Goal: Task Accomplishment & Management: Complete application form

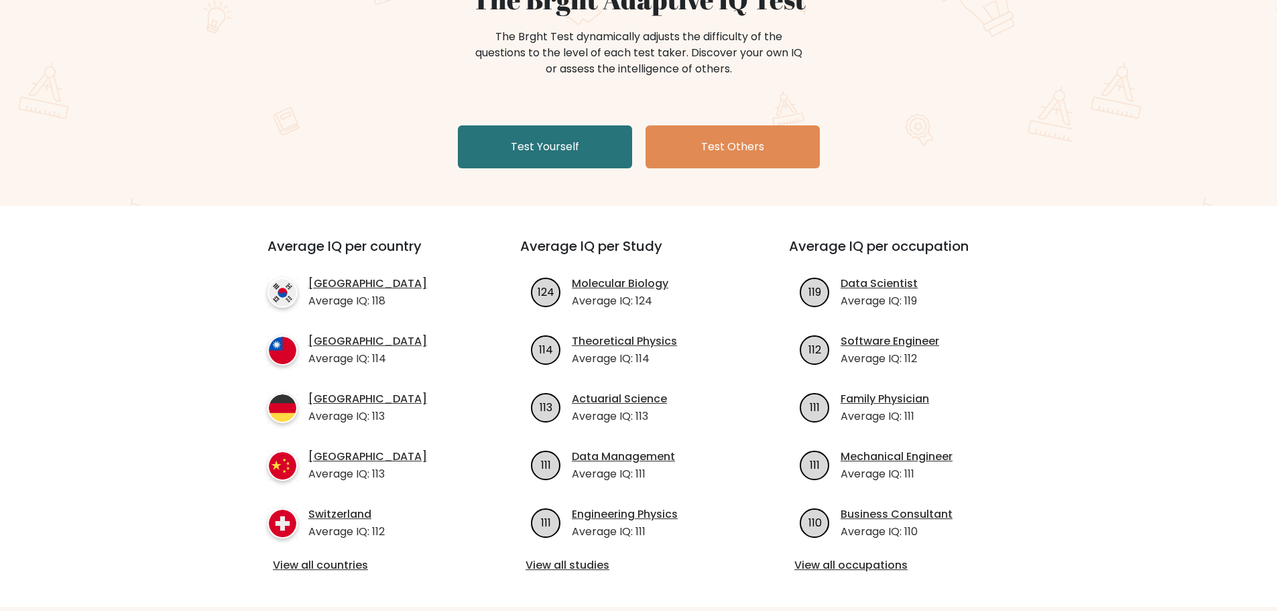
scroll to position [201, 0]
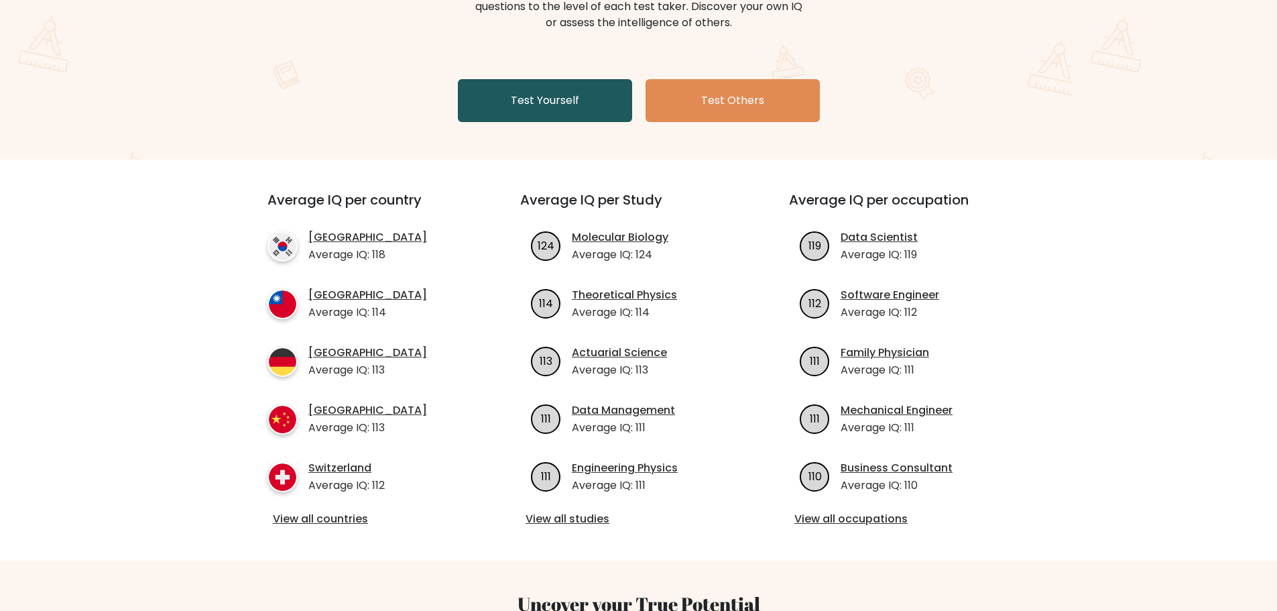
click at [557, 94] on link "Test Yourself" at bounding box center [545, 100] width 174 height 43
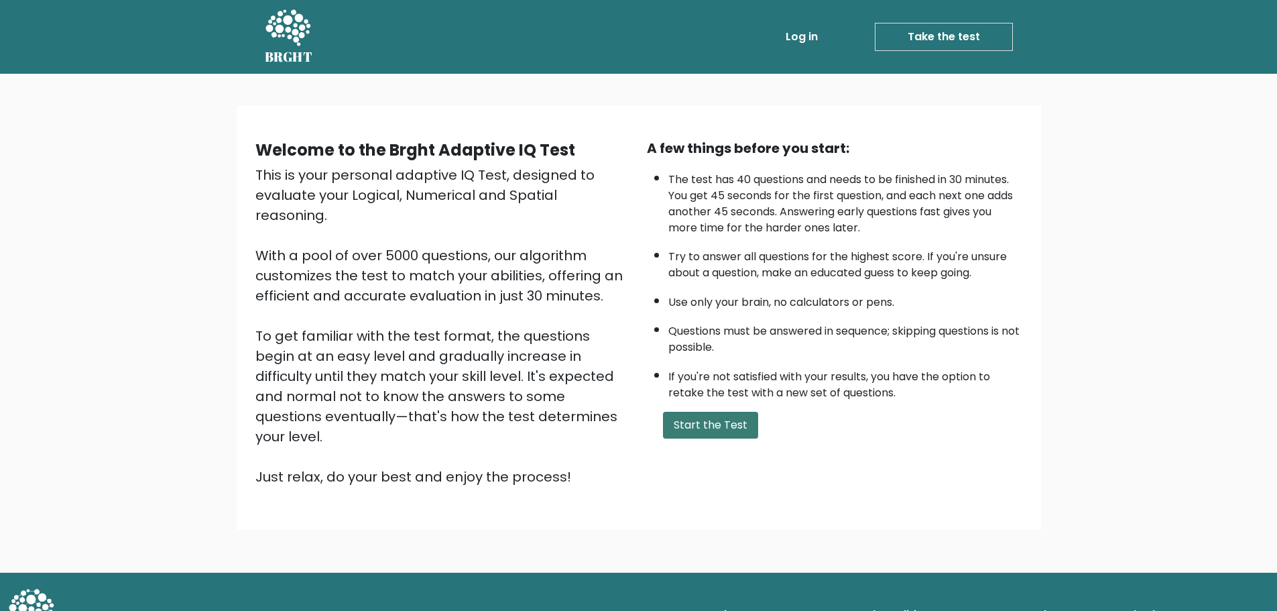
click at [713, 428] on button "Start the Test" at bounding box center [710, 425] width 95 height 27
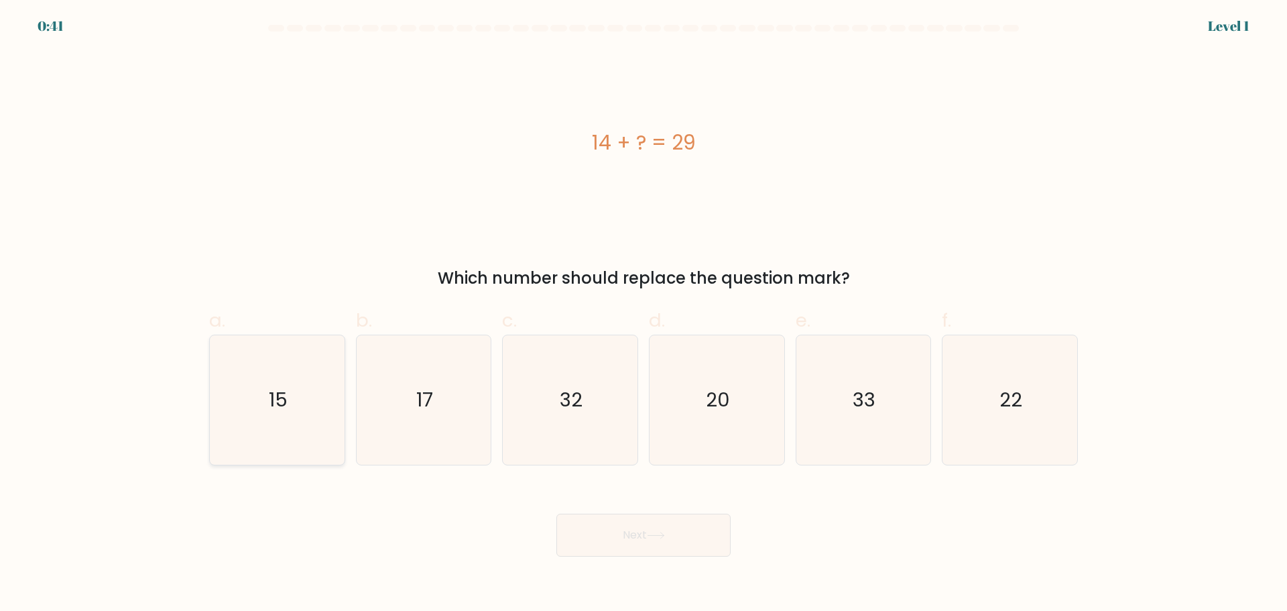
click at [286, 416] on icon "15" at bounding box center [277, 399] width 129 height 129
click at [644, 314] on input "a. 15" at bounding box center [644, 310] width 1 height 9
radio input "true"
click at [665, 537] on icon at bounding box center [656, 535] width 18 height 7
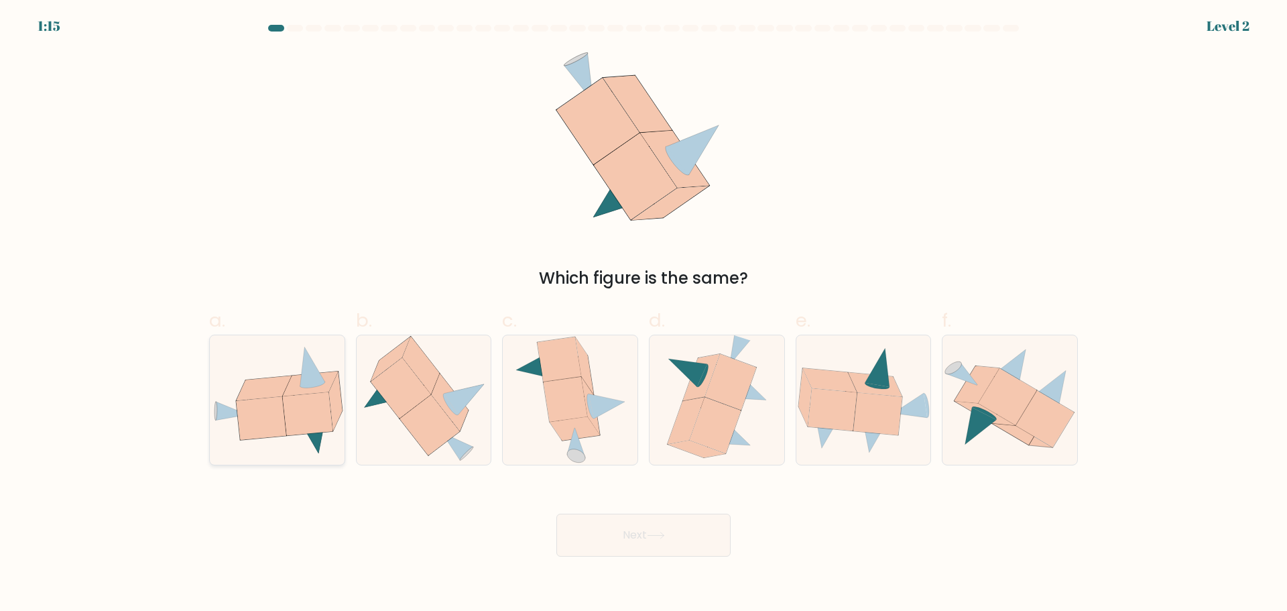
click at [272, 414] on icon at bounding box center [261, 417] width 50 height 43
click at [644, 314] on input "a." at bounding box center [644, 310] width 1 height 9
radio input "true"
click at [644, 520] on button "Next" at bounding box center [643, 535] width 174 height 43
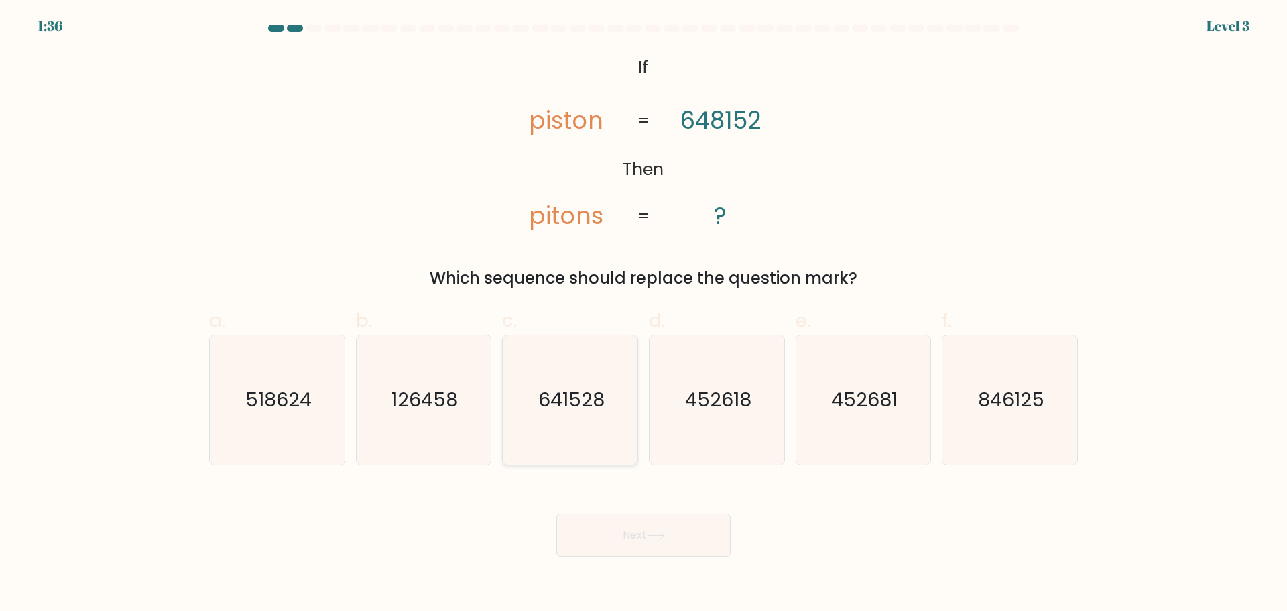
click at [567, 416] on icon "641528" at bounding box center [570, 399] width 129 height 129
click at [644, 314] on input "c. 641528" at bounding box center [644, 310] width 1 height 9
radio input "true"
click at [673, 530] on button "Next" at bounding box center [643, 535] width 174 height 43
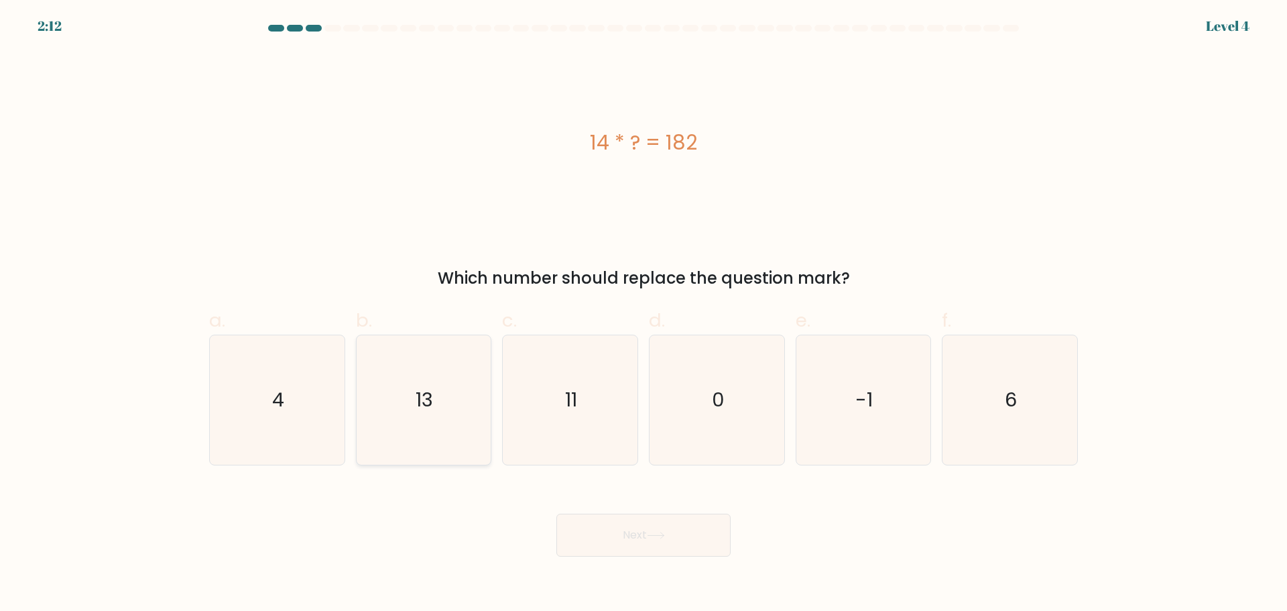
click at [453, 398] on icon "13" at bounding box center [423, 399] width 129 height 129
click at [644, 314] on input "b. 13" at bounding box center [644, 310] width 1 height 9
radio input "true"
click at [673, 529] on button "Next" at bounding box center [643, 535] width 174 height 43
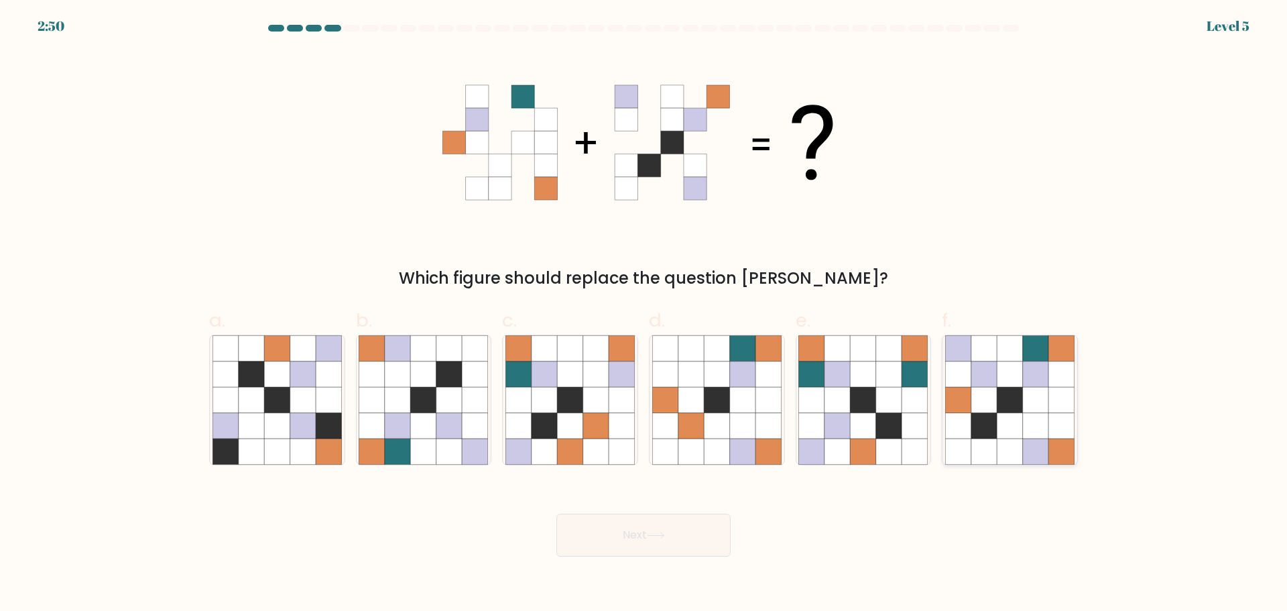
click at [990, 369] on icon at bounding box center [983, 373] width 25 height 25
click at [644, 314] on input "f." at bounding box center [644, 310] width 1 height 9
radio input "true"
click at [653, 542] on button "Next" at bounding box center [643, 535] width 174 height 43
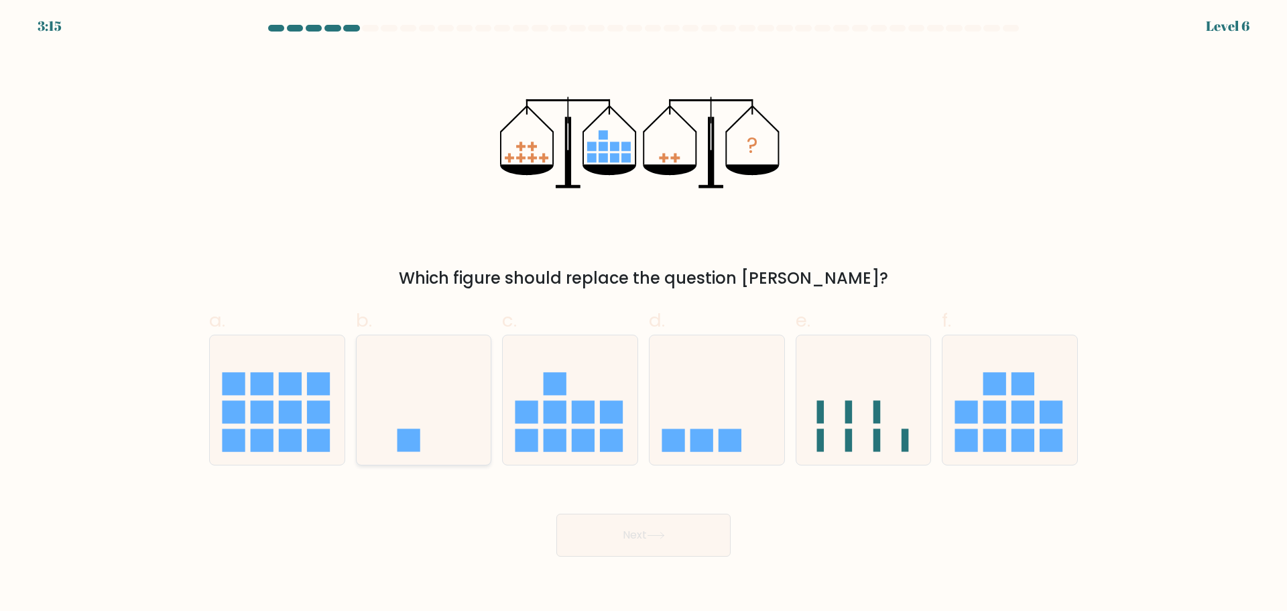
click at [444, 391] on icon at bounding box center [424, 399] width 135 height 111
click at [644, 314] on input "b." at bounding box center [644, 310] width 1 height 9
radio input "true"
click at [701, 536] on button "Next" at bounding box center [643, 535] width 174 height 43
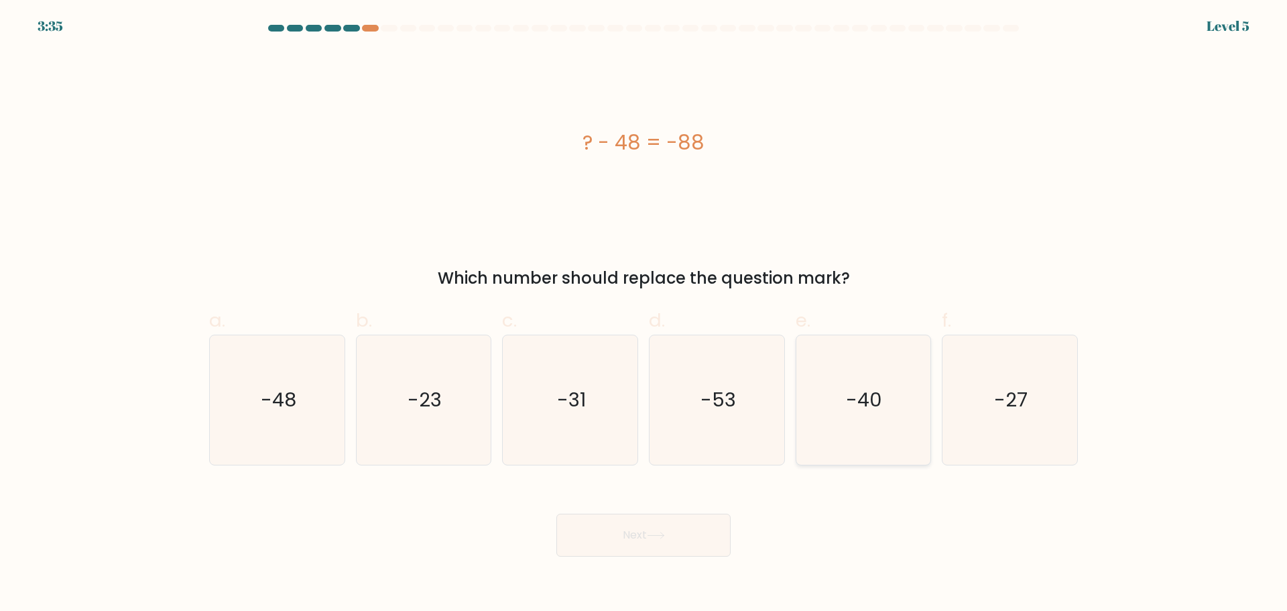
click at [858, 397] on text "-40" at bounding box center [865, 399] width 36 height 27
click at [644, 314] on input "e. -40" at bounding box center [644, 310] width 1 height 9
radio input "true"
click at [630, 542] on button "Next" at bounding box center [643, 535] width 174 height 43
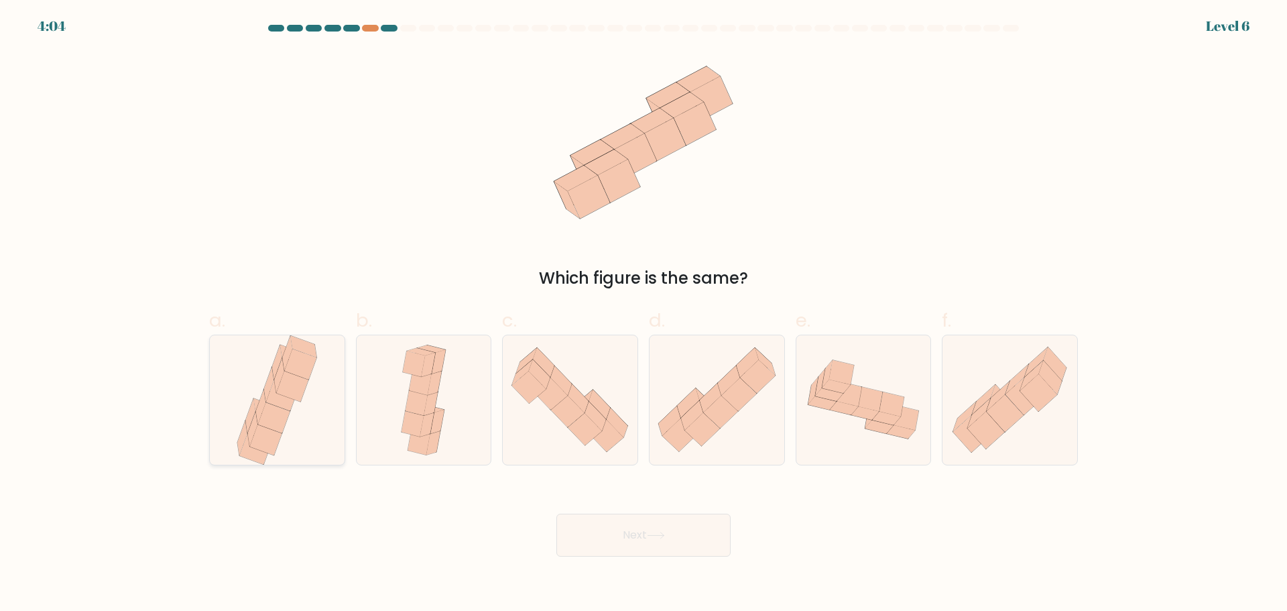
click at [243, 447] on icon at bounding box center [255, 448] width 32 height 31
click at [644, 314] on input "a." at bounding box center [644, 310] width 1 height 9
radio input "true"
click at [664, 542] on button "Next" at bounding box center [643, 535] width 174 height 43
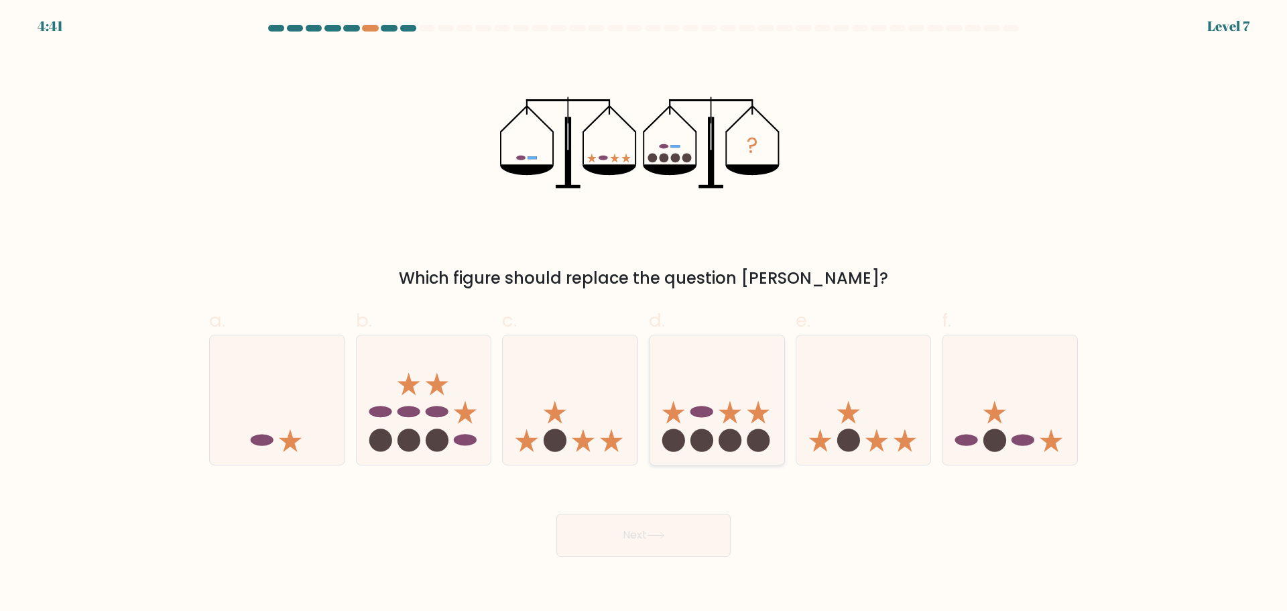
click at [730, 428] on icon at bounding box center [717, 399] width 135 height 111
click at [644, 314] on input "d." at bounding box center [644, 310] width 1 height 9
radio input "true"
click at [619, 536] on button "Next" at bounding box center [643, 535] width 174 height 43
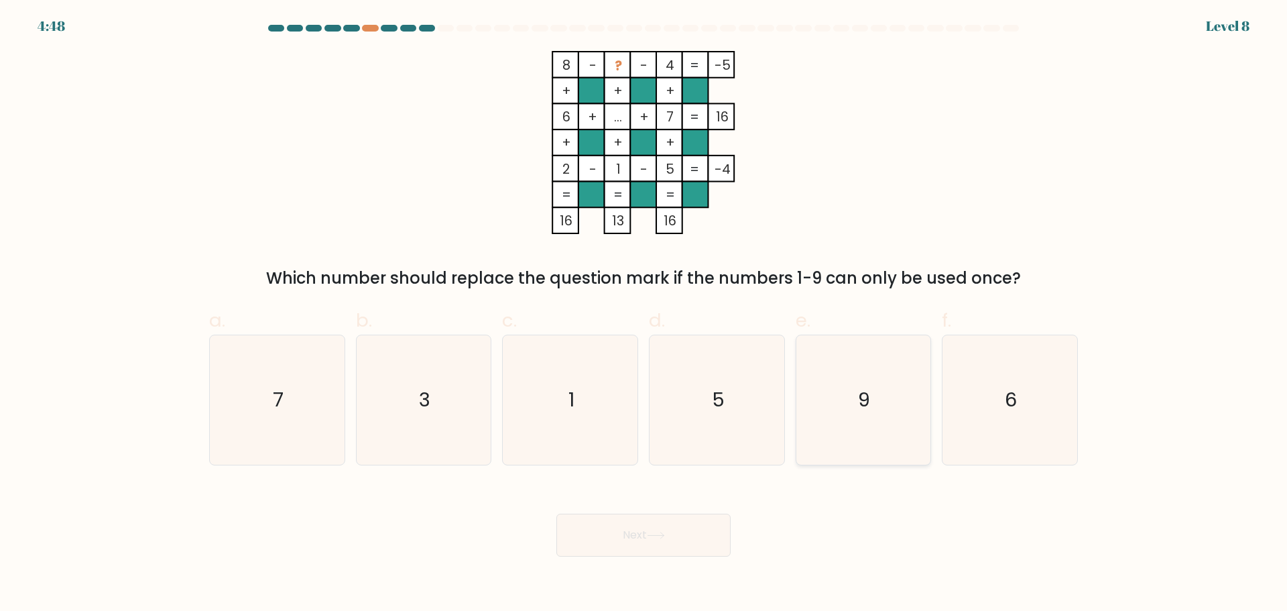
click at [856, 418] on icon "9" at bounding box center [863, 399] width 129 height 129
click at [644, 314] on input "e. 9" at bounding box center [644, 310] width 1 height 9
radio input "true"
click at [649, 546] on button "Next" at bounding box center [643, 535] width 174 height 43
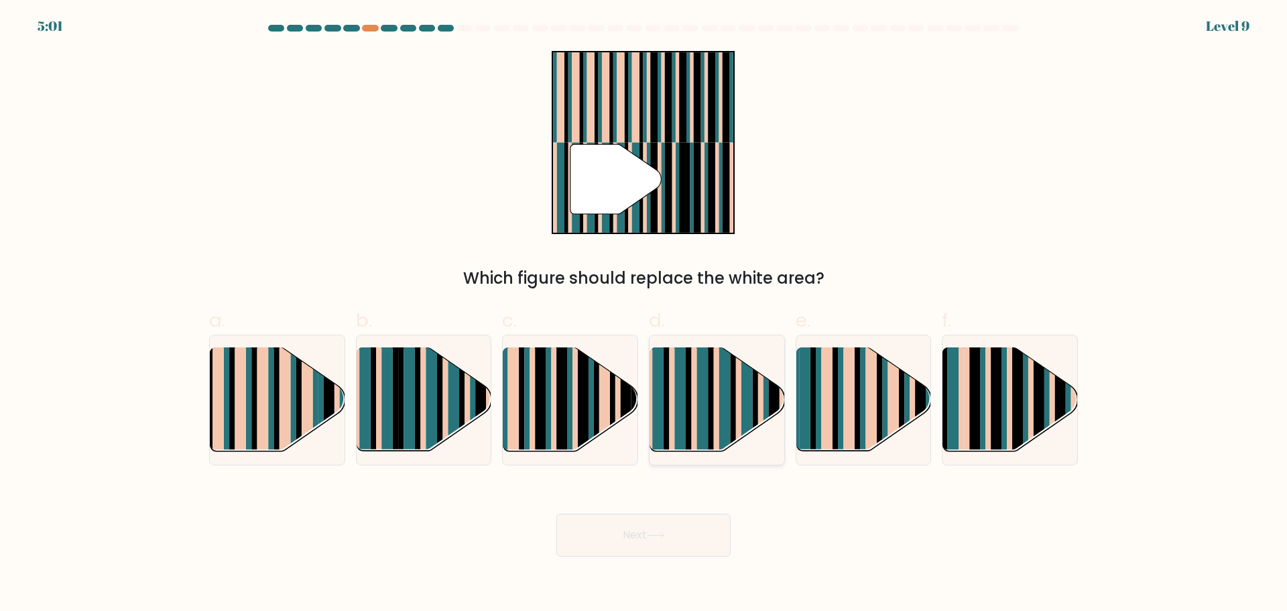
click at [728, 418] on rect at bounding box center [724, 411] width 11 height 133
click at [644, 314] on input "d." at bounding box center [644, 310] width 1 height 9
radio input "true"
click at [660, 538] on icon at bounding box center [656, 535] width 18 height 7
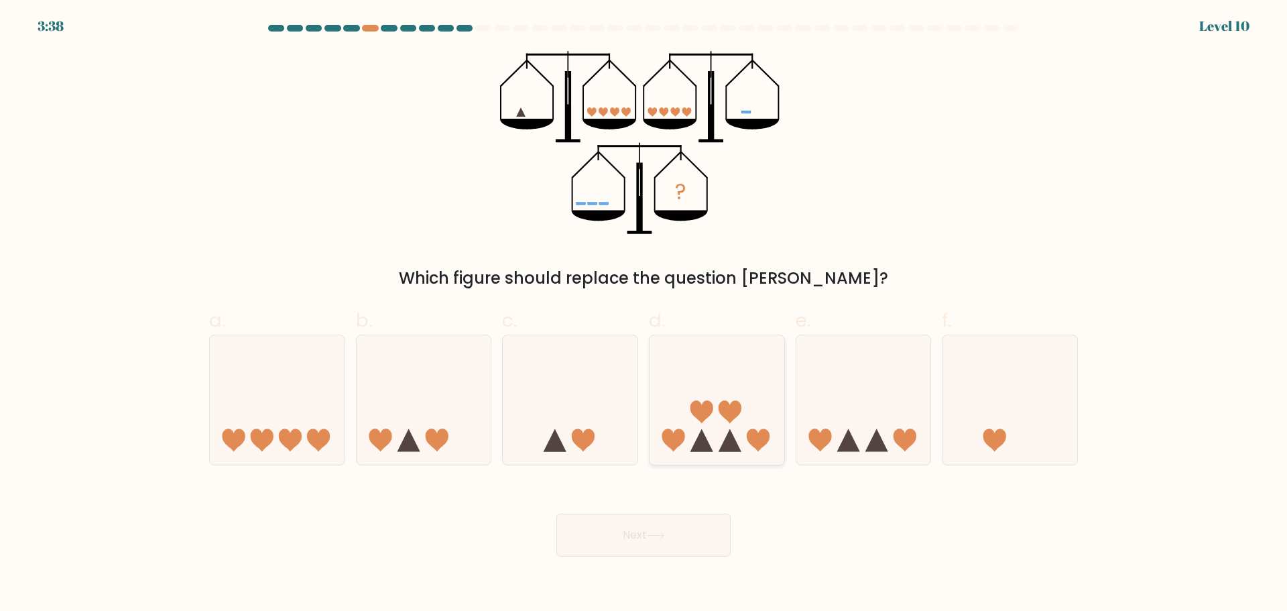
click at [723, 419] on icon at bounding box center [717, 399] width 135 height 111
click at [644, 314] on input "d." at bounding box center [644, 310] width 1 height 9
radio input "true"
click at [645, 532] on button "Next" at bounding box center [643, 535] width 174 height 43
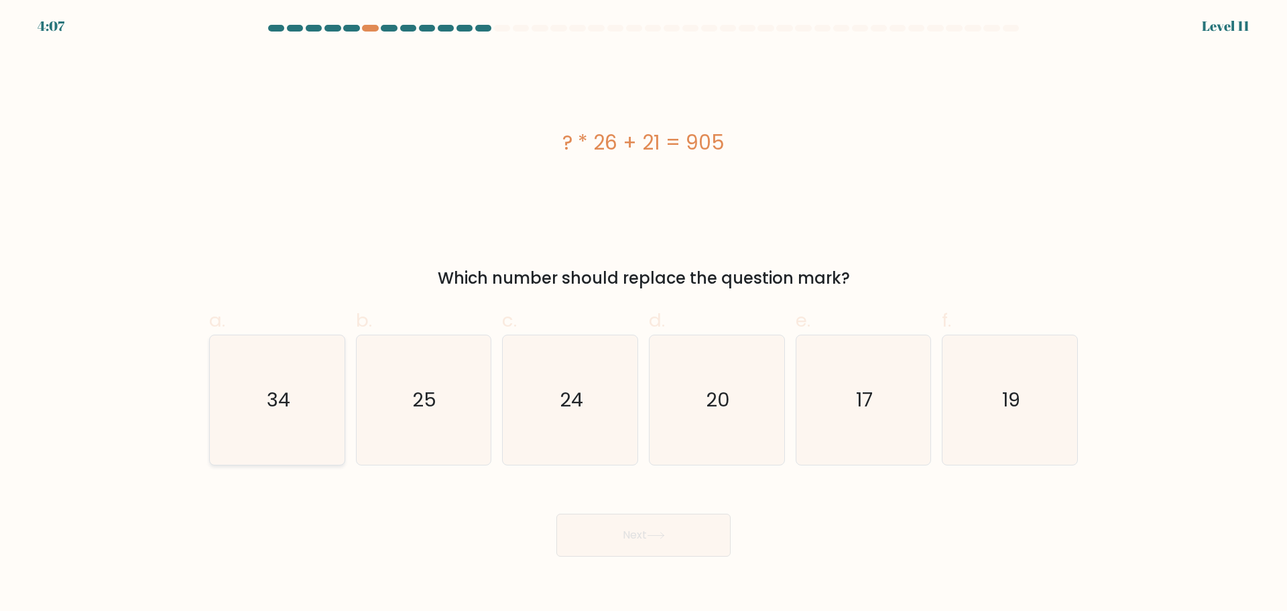
click at [277, 398] on text "34" at bounding box center [278, 399] width 23 height 27
click at [644, 314] on input "a. 34" at bounding box center [644, 310] width 1 height 9
radio input "true"
click at [653, 529] on button "Next" at bounding box center [643, 535] width 174 height 43
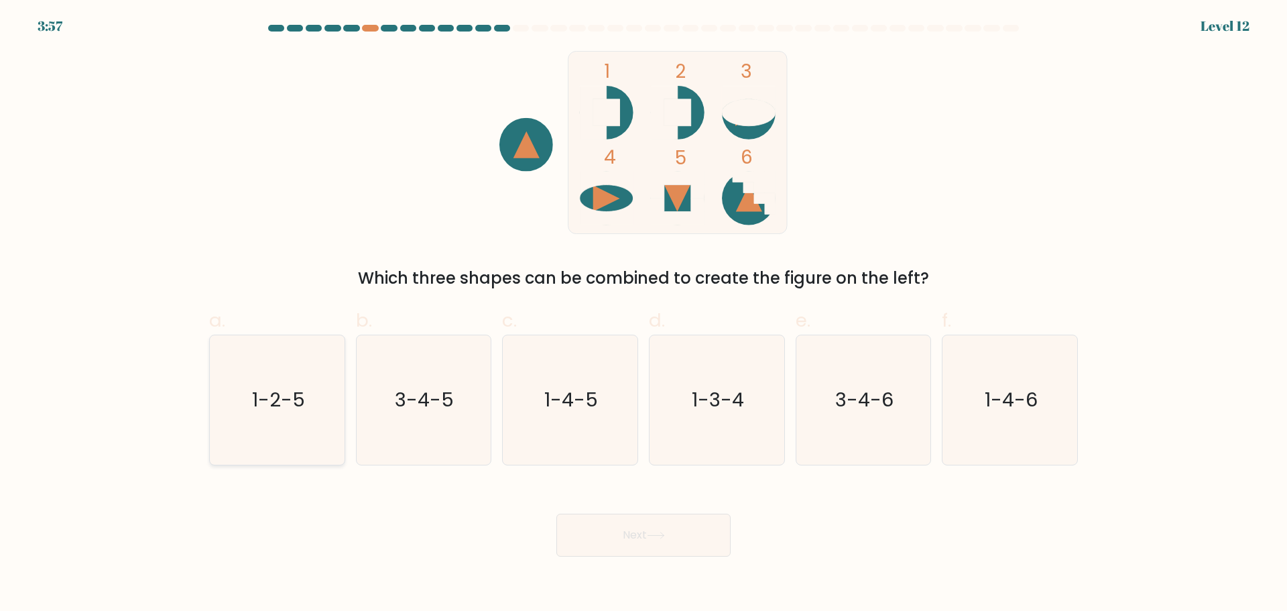
click at [314, 415] on icon "1-2-5" at bounding box center [277, 399] width 129 height 129
click at [644, 314] on input "a. 1-2-5" at bounding box center [644, 310] width 1 height 9
radio input "true"
click at [634, 546] on button "Next" at bounding box center [643, 535] width 174 height 43
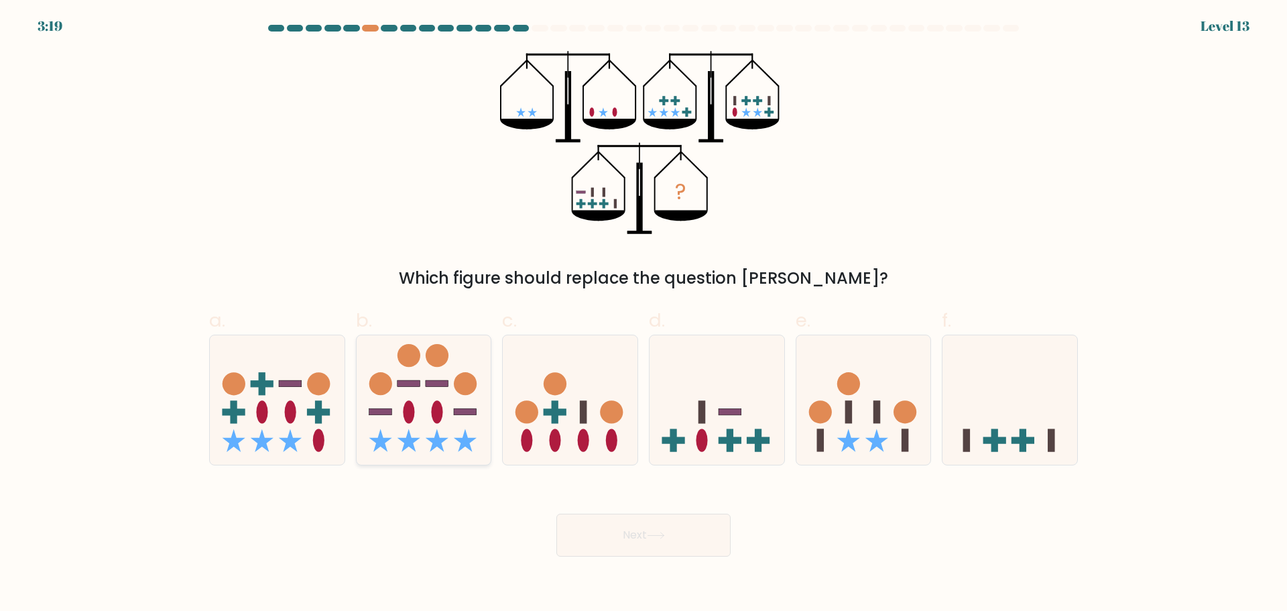
click at [436, 437] on icon at bounding box center [437, 440] width 23 height 23
click at [644, 314] on input "b." at bounding box center [644, 310] width 1 height 9
radio input "true"
click at [654, 548] on button "Next" at bounding box center [643, 535] width 174 height 43
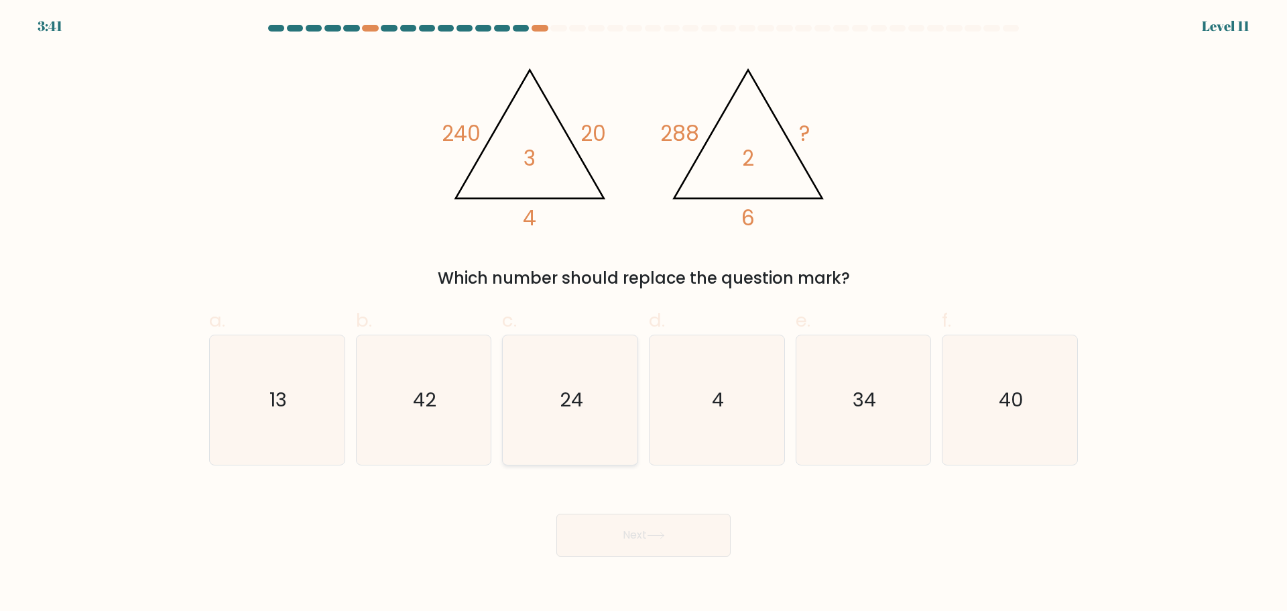
click at [617, 408] on icon "24" at bounding box center [570, 399] width 129 height 129
click at [644, 314] on input "c. 24" at bounding box center [644, 310] width 1 height 9
radio input "true"
click at [665, 527] on button "Next" at bounding box center [643, 535] width 174 height 43
click at [648, 539] on button "Next" at bounding box center [643, 535] width 174 height 43
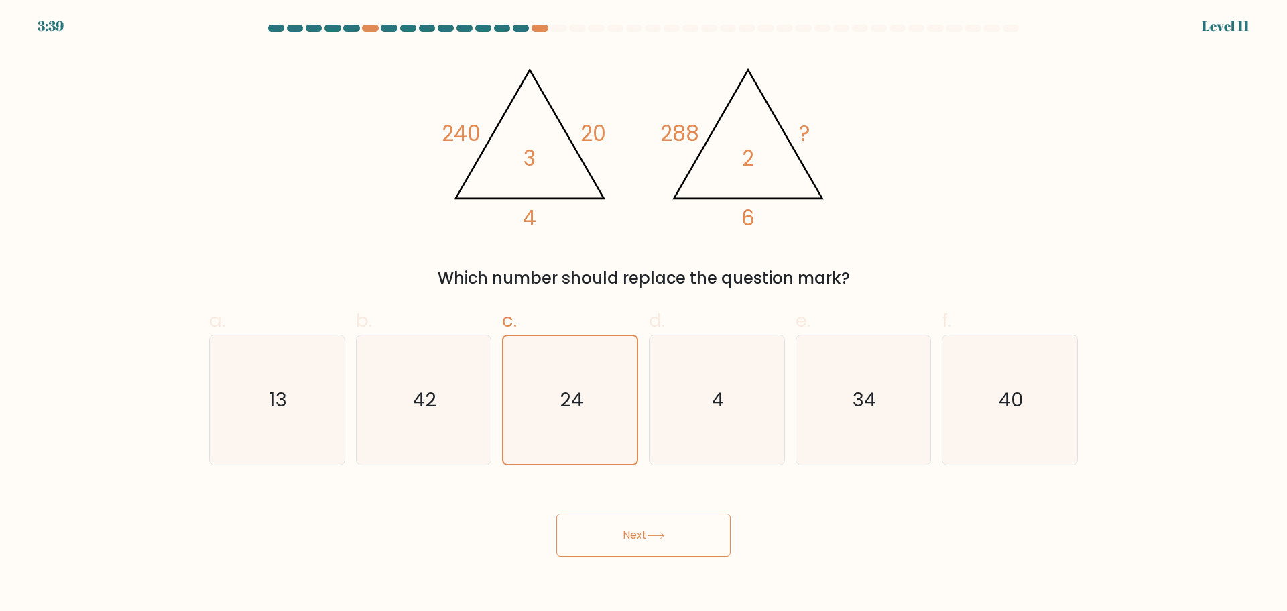
click at [638, 535] on button "Next" at bounding box center [643, 535] width 174 height 43
click at [569, 390] on text "24" at bounding box center [571, 399] width 23 height 27
click at [644, 314] on input "c. 24" at bounding box center [644, 310] width 1 height 9
click at [625, 518] on button "Next" at bounding box center [643, 535] width 174 height 43
click at [702, 386] on icon "4" at bounding box center [716, 399] width 129 height 129
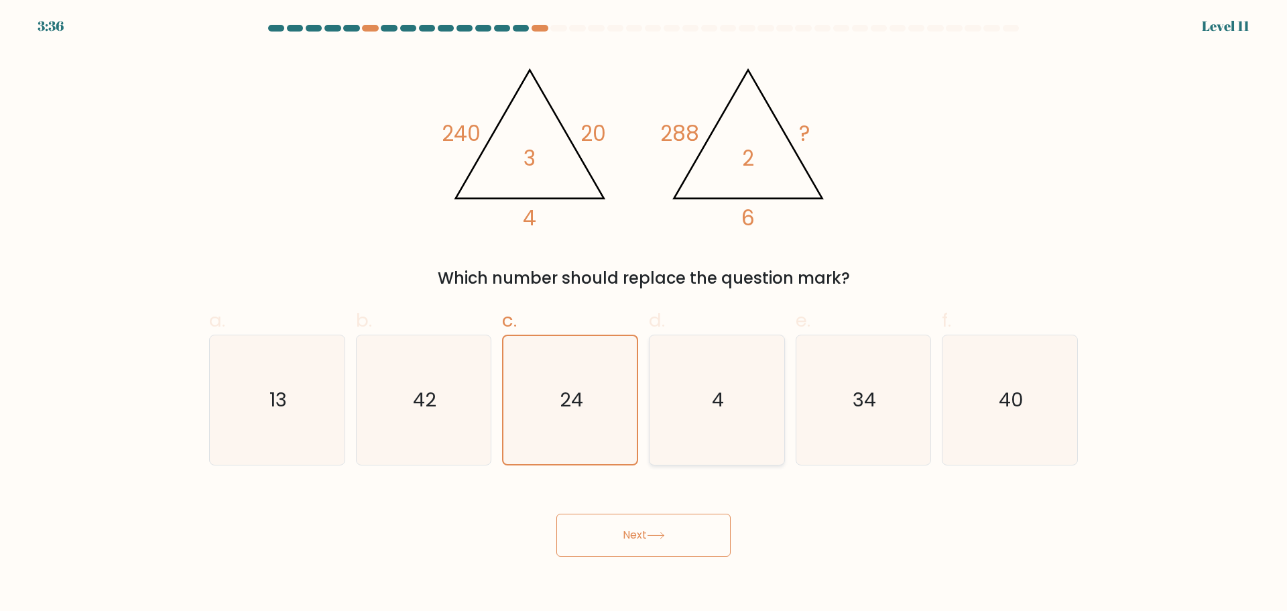
click at [644, 314] on input "d. 4" at bounding box center [644, 310] width 1 height 9
radio input "true"
click at [554, 412] on icon "24" at bounding box center [570, 399] width 129 height 129
click at [644, 314] on input "c. 24" at bounding box center [644, 310] width 1 height 9
radio input "true"
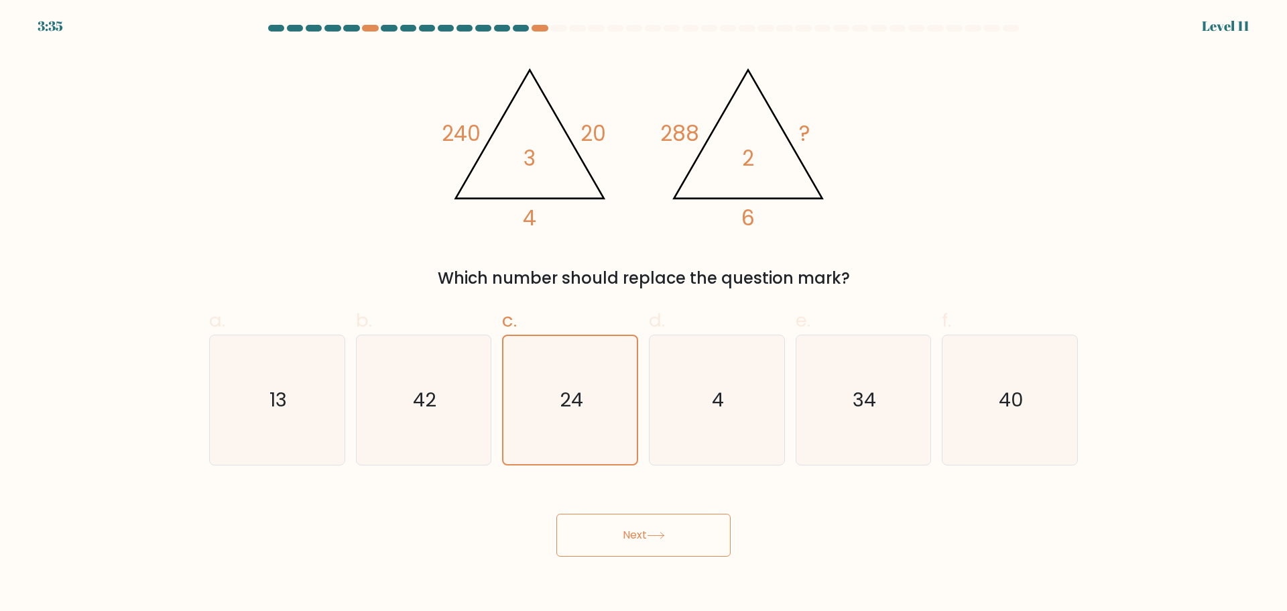
click at [660, 520] on button "Next" at bounding box center [643, 535] width 174 height 43
click at [620, 539] on button "Next" at bounding box center [643, 535] width 174 height 43
click at [628, 544] on button "Next" at bounding box center [643, 535] width 174 height 43
click at [636, 538] on button "Next" at bounding box center [643, 535] width 174 height 43
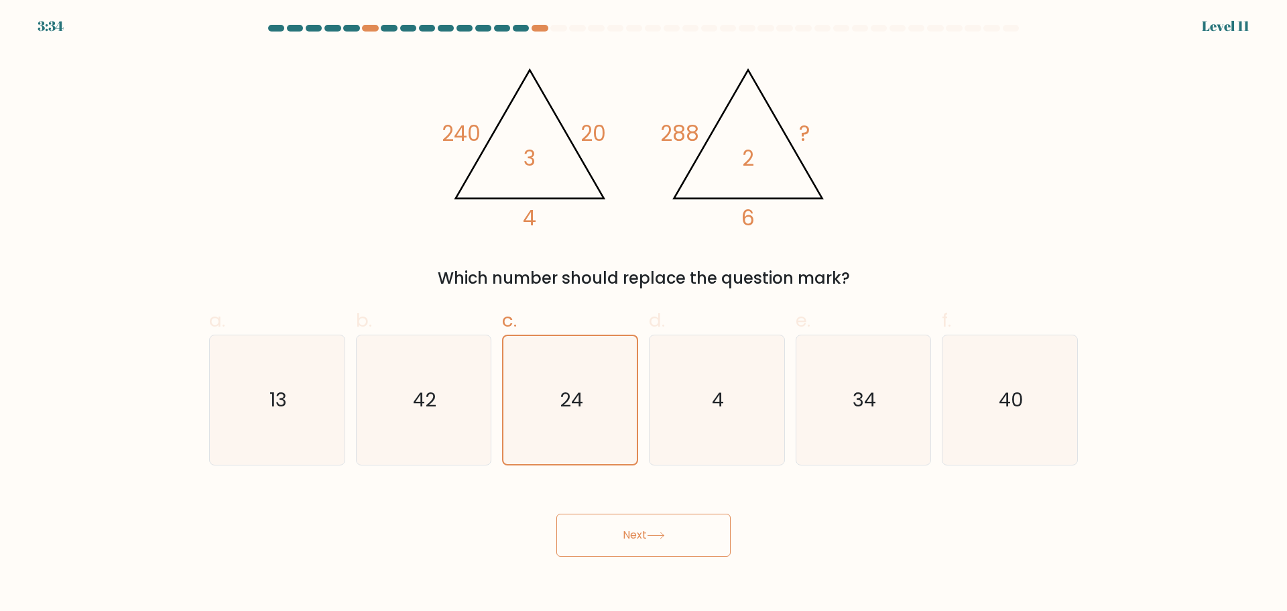
click at [875, 541] on div "Next" at bounding box center [643, 518] width 885 height 75
click at [607, 530] on button "Next" at bounding box center [643, 535] width 174 height 43
click at [555, 353] on icon "24" at bounding box center [570, 400] width 128 height 128
click at [644, 314] on input "c. 24" at bounding box center [644, 310] width 1 height 9
click at [626, 542] on button "Next" at bounding box center [643, 535] width 174 height 43
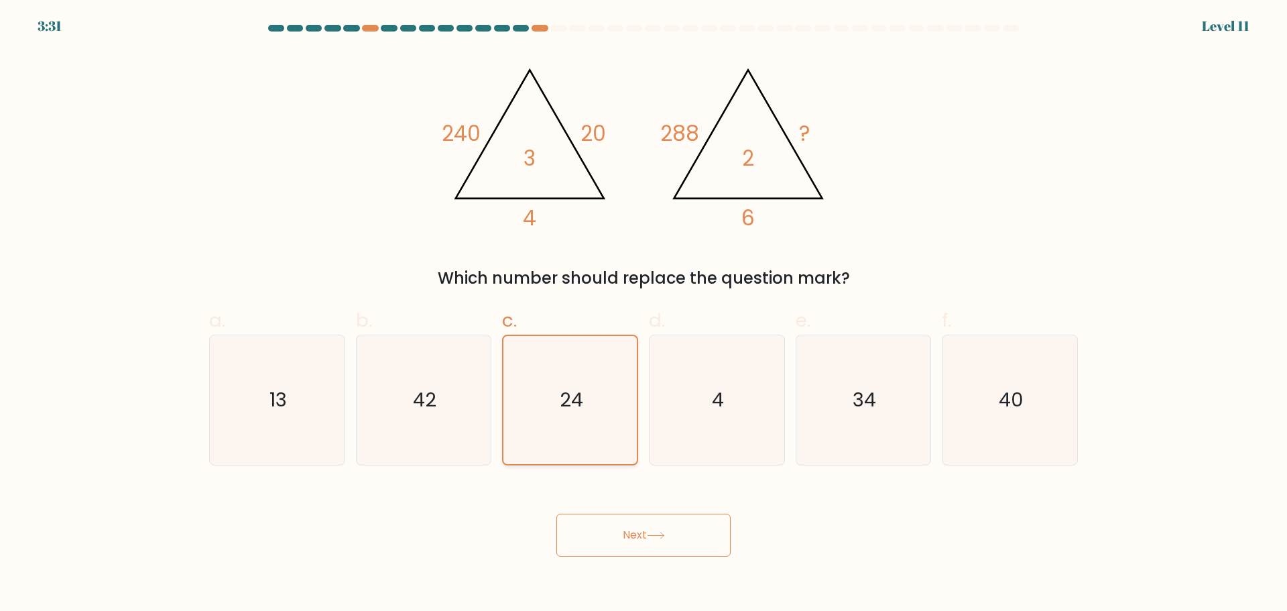
click at [550, 400] on icon "24" at bounding box center [570, 400] width 128 height 128
click at [644, 314] on input "c. 24" at bounding box center [644, 310] width 1 height 9
click at [613, 508] on div "Next" at bounding box center [643, 518] width 885 height 75
click at [638, 546] on button "Next" at bounding box center [643, 535] width 174 height 43
click at [435, 540] on div "Next" at bounding box center [643, 518] width 885 height 75
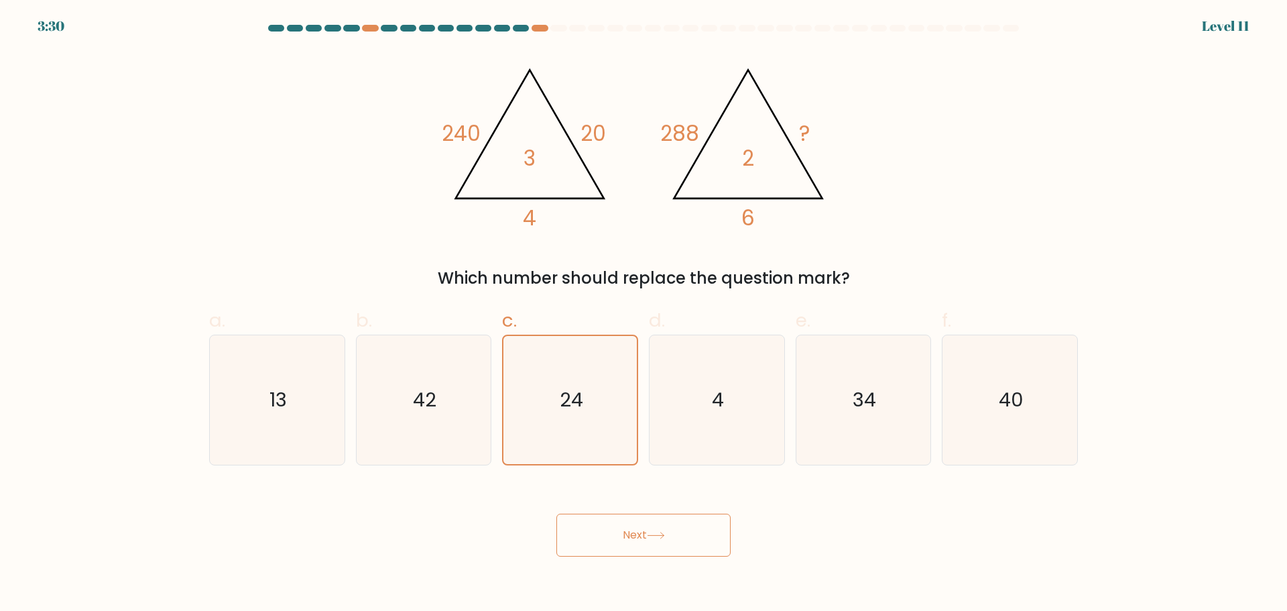
click at [534, 227] on tspan "4" at bounding box center [529, 217] width 13 height 29
drag, startPoint x: 373, startPoint y: 169, endPoint x: 588, endPoint y: 169, distance: 215.2
click at [377, 168] on div "@import url('[URL][DOMAIN_NAME]); 240 20 4 3 @import url('[URL][DOMAIN_NAME]); …" at bounding box center [643, 170] width 885 height 239
click at [588, 169] on icon at bounding box center [530, 134] width 148 height 129
drag, startPoint x: 576, startPoint y: 200, endPoint x: 634, endPoint y: 217, distance: 60.2
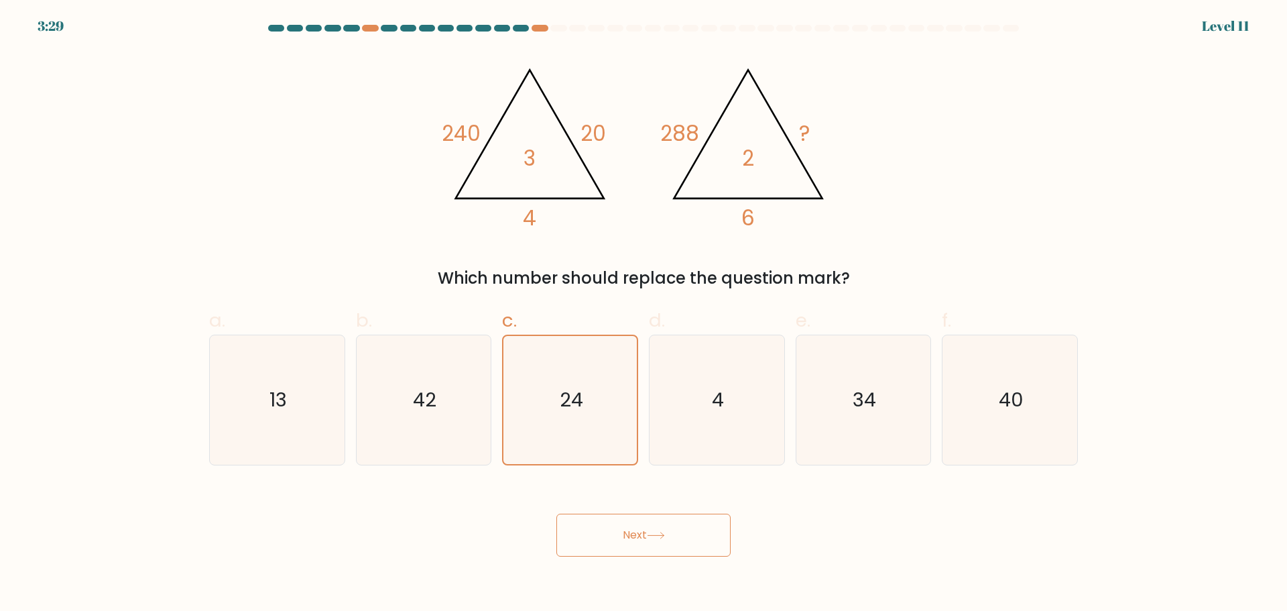
click at [577, 208] on icon "@import url('[URL][DOMAIN_NAME]); 240 20 4 3 @import url('[URL][DOMAIN_NAME]); …" at bounding box center [643, 142] width 402 height 183
drag, startPoint x: 634, startPoint y: 217, endPoint x: 843, endPoint y: 172, distance: 213.9
click at [655, 213] on icon "@import url('[URL][DOMAIN_NAME]); 240 20 4 3 @import url('[URL][DOMAIN_NAME]); …" at bounding box center [643, 142] width 402 height 183
click at [843, 172] on icon "@import url('[URL][DOMAIN_NAME]); 240 20 4 3 @import url('[URL][DOMAIN_NAME]); …" at bounding box center [643, 142] width 402 height 183
click at [849, 170] on div "@import url('[URL][DOMAIN_NAME]); 240 20 4 3 @import url('[URL][DOMAIN_NAME]); …" at bounding box center [643, 170] width 885 height 239
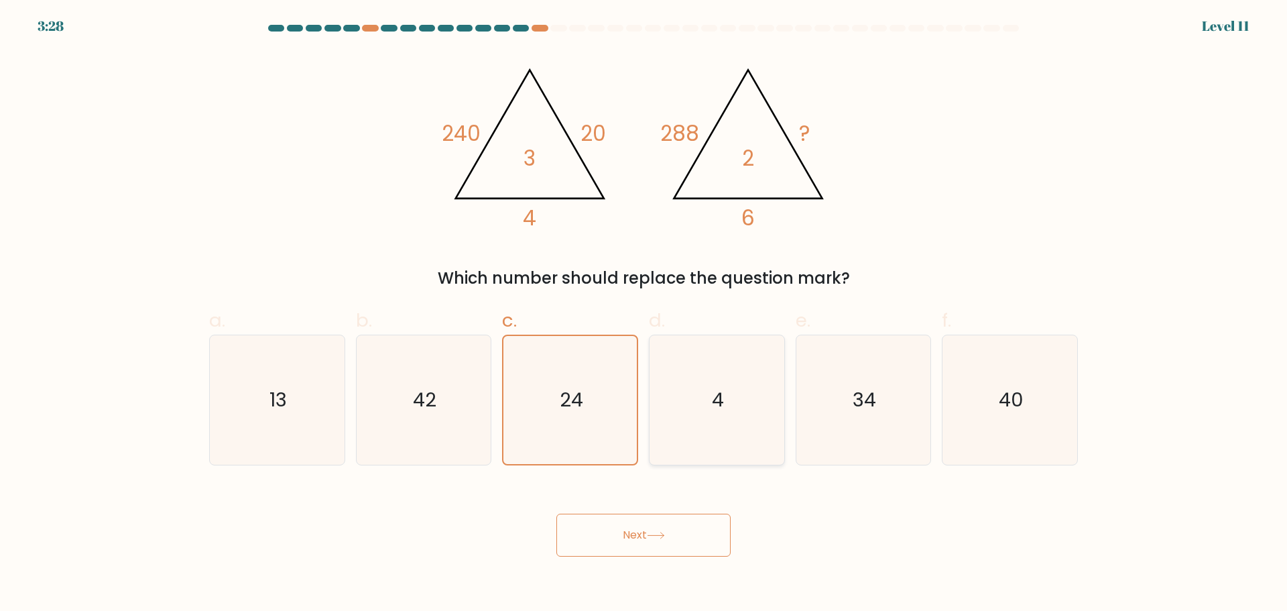
click at [756, 402] on icon "4" at bounding box center [716, 399] width 129 height 129
click at [644, 314] on input "d. 4" at bounding box center [644, 310] width 1 height 9
radio input "true"
click at [582, 413] on icon "24" at bounding box center [570, 399] width 129 height 129
click at [644, 314] on input "c. 24" at bounding box center [644, 310] width 1 height 9
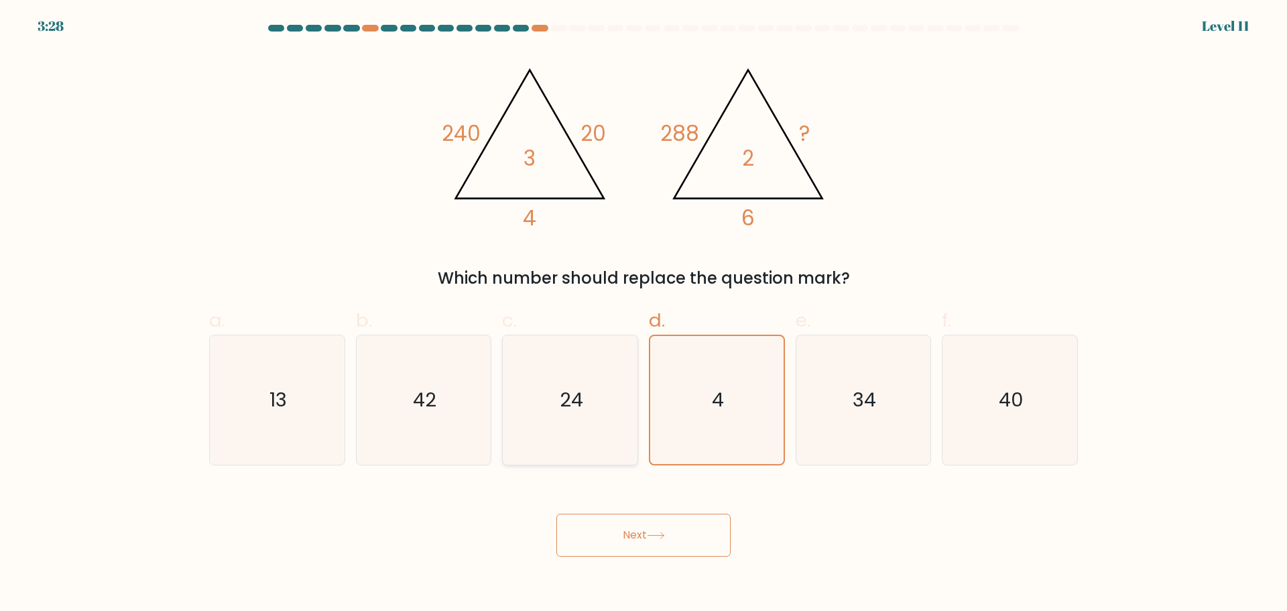
radio input "true"
click at [664, 543] on button "Next" at bounding box center [643, 535] width 174 height 43
click at [616, 536] on button "Next" at bounding box center [643, 535] width 174 height 43
drag, startPoint x: 619, startPoint y: 539, endPoint x: 637, endPoint y: 537, distance: 17.5
click at [622, 539] on button "Next" at bounding box center [643, 535] width 174 height 43
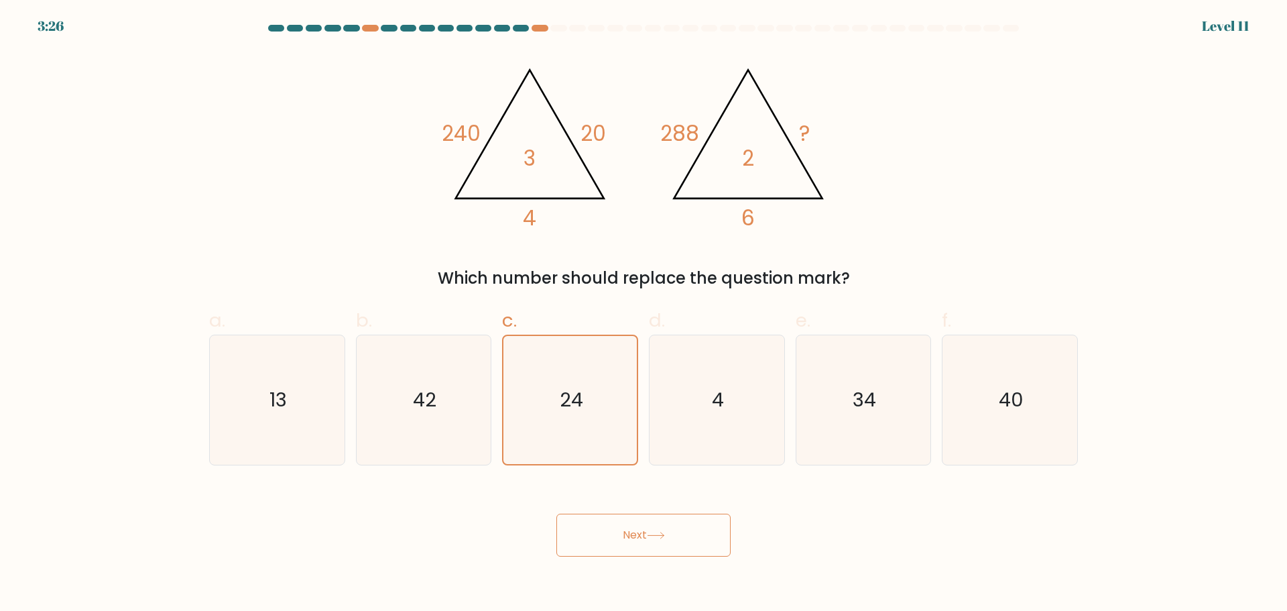
click at [637, 537] on button "Next" at bounding box center [643, 535] width 174 height 43
click at [641, 538] on button "Next" at bounding box center [643, 535] width 174 height 43
drag, startPoint x: 646, startPoint y: 538, endPoint x: 667, endPoint y: 540, distance: 20.8
click at [647, 538] on button "Next" at bounding box center [643, 535] width 174 height 43
drag, startPoint x: 786, startPoint y: 547, endPoint x: 908, endPoint y: 525, distance: 123.4
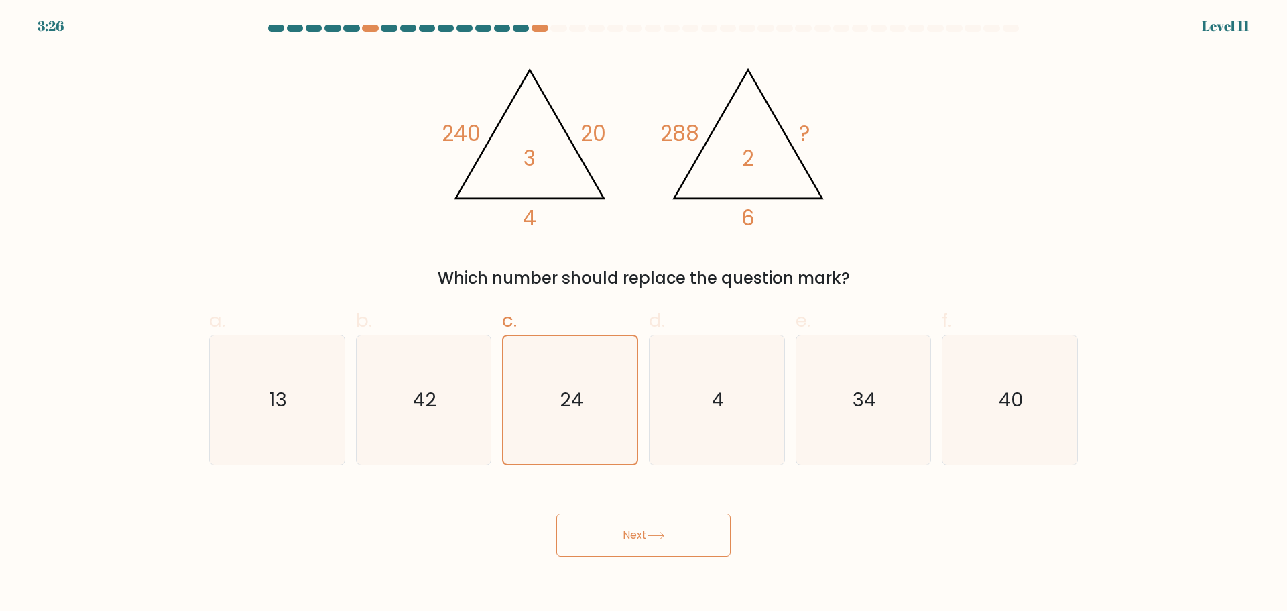
click at [790, 545] on div "Next" at bounding box center [643, 518] width 885 height 75
click at [908, 525] on div "Next" at bounding box center [643, 518] width 885 height 75
click at [534, 21] on div "3:24 Level 11" at bounding box center [643, 18] width 1287 height 36
click at [554, 27] on div at bounding box center [558, 28] width 16 height 7
drag, startPoint x: 558, startPoint y: 26, endPoint x: 539, endPoint y: 32, distance: 19.5
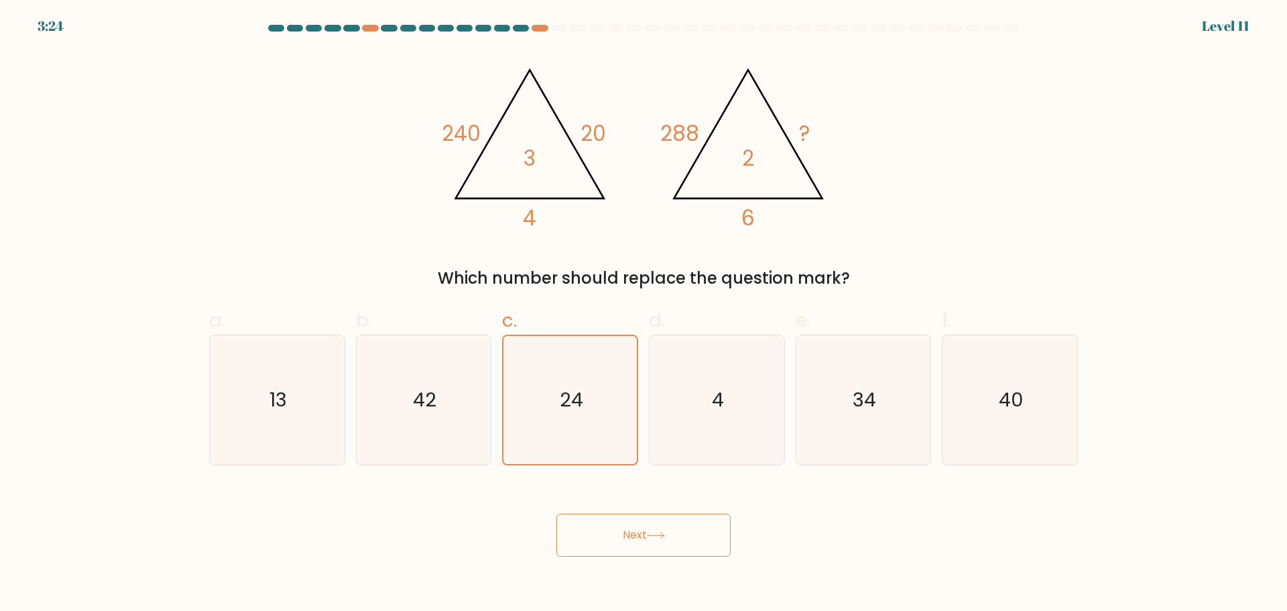
click at [557, 27] on div at bounding box center [558, 28] width 16 height 7
click at [539, 32] on div at bounding box center [643, 31] width 885 height 12
click at [520, 31] on div at bounding box center [521, 28] width 16 height 7
click at [542, 30] on div at bounding box center [540, 28] width 16 height 7
click at [561, 29] on div at bounding box center [558, 28] width 16 height 7
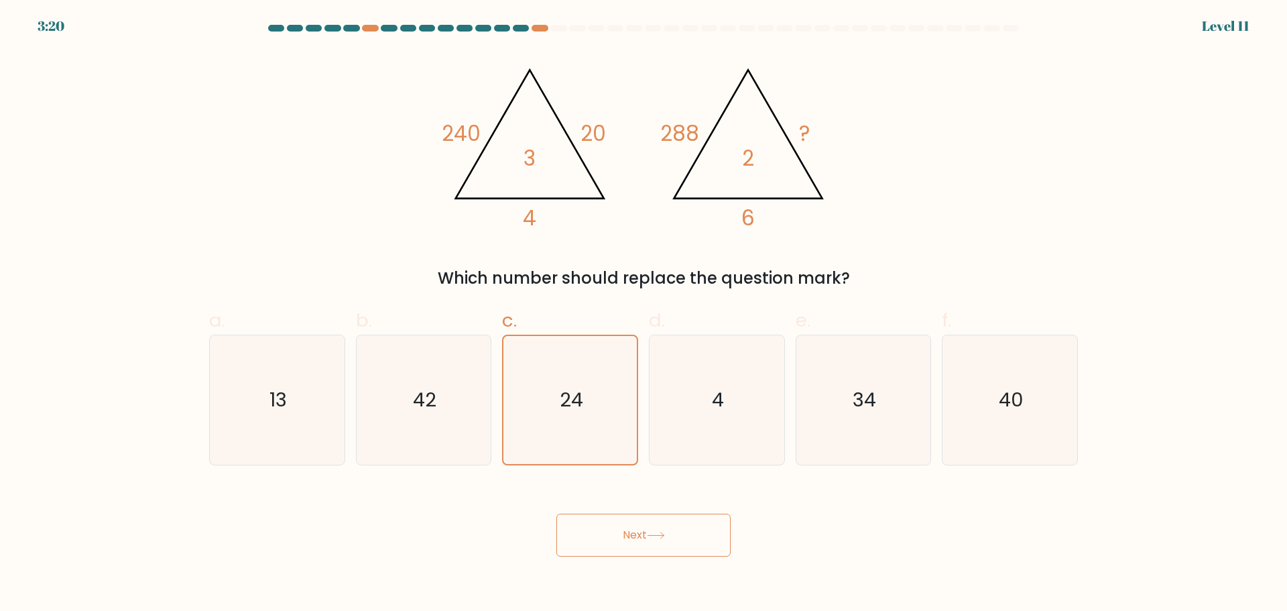
click at [630, 497] on div "Next" at bounding box center [643, 518] width 885 height 75
click at [638, 517] on button "Next" at bounding box center [643, 535] width 174 height 43
click at [601, 552] on button "Next" at bounding box center [643, 535] width 174 height 43
click at [631, 556] on body "3:19 Level 11" at bounding box center [643, 305] width 1287 height 611
click at [624, 541] on button "Next" at bounding box center [643, 535] width 174 height 43
